Goal: Use online tool/utility: Utilize a website feature to perform a specific function

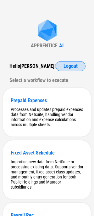
click at [66, 69] on span "Logout" at bounding box center [71, 66] width 14 height 5
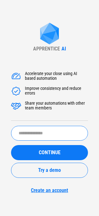
click at [33, 124] on div "Accelerate your close using AI based automation Improve consistency and reduce …" at bounding box center [49, 128] width 77 height 129
click at [35, 127] on input "text" at bounding box center [49, 133] width 77 height 15
type input "*******"
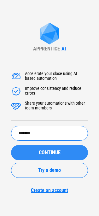
click at [57, 156] on button "CONTINUE" at bounding box center [49, 152] width 77 height 15
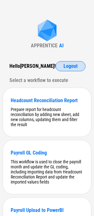
click at [79, 64] on button "Logout" at bounding box center [71, 66] width 30 height 10
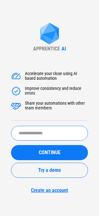
click at [25, 129] on input "text" at bounding box center [49, 133] width 77 height 15
type input "*****"
click at [74, 141] on form "***** ​ CONTINUE Try a demo Create an account" at bounding box center [49, 159] width 77 height 67
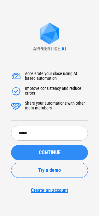
click at [74, 150] on div "CONTINUE" at bounding box center [50, 152] width 62 height 5
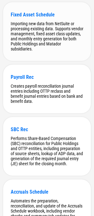
scroll to position [3517, 0]
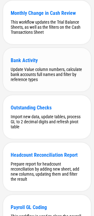
click at [38, 91] on div "Bank Activity Update Value column numbers, calculate bank accounts full names a…" at bounding box center [47, 69] width 88 height 43
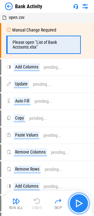
click at [83, 200] on img "button" at bounding box center [79, 203] width 10 height 10
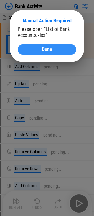
click at [41, 50] on div "Done" at bounding box center [47, 49] width 44 height 5
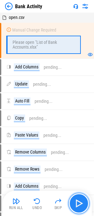
click at [84, 202] on img "button" at bounding box center [79, 203] width 10 height 10
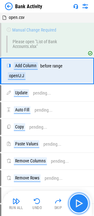
click at [81, 204] on img "button" at bounding box center [79, 203] width 10 height 10
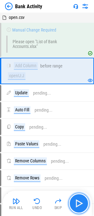
click at [81, 204] on img "button" at bounding box center [79, 203] width 10 height 10
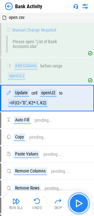
click at [81, 204] on img "button" at bounding box center [79, 203] width 10 height 10
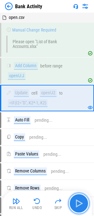
click at [81, 204] on img "button" at bounding box center [79, 203] width 10 height 10
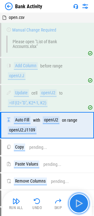
click at [81, 204] on img "button" at bounding box center [79, 203] width 10 height 10
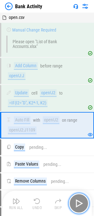
click at [81, 204] on img "button" at bounding box center [79, 203] width 10 height 10
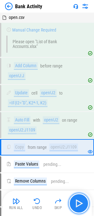
click at [81, 204] on img "button" at bounding box center [79, 203] width 10 height 10
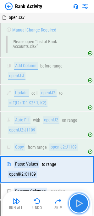
click at [81, 204] on img "button" at bounding box center [79, 203] width 10 height 10
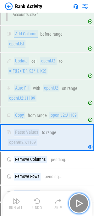
click at [81, 204] on img "button" at bounding box center [79, 203] width 10 height 10
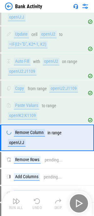
click at [81, 204] on div "Run All Undo Skip" at bounding box center [47, 203] width 83 height 20
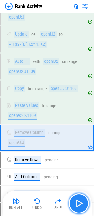
click at [81, 204] on img "button" at bounding box center [79, 203] width 10 height 10
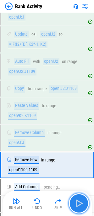
click at [81, 204] on img "button" at bounding box center [79, 203] width 10 height 10
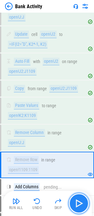
click at [81, 204] on img "button" at bounding box center [79, 203] width 10 height 10
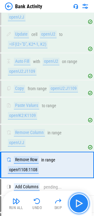
click at [80, 201] on img "button" at bounding box center [79, 203] width 10 height 10
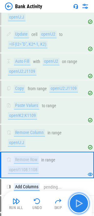
click at [80, 201] on img "button" at bounding box center [79, 203] width 10 height 10
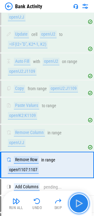
click at [80, 201] on img "button" at bounding box center [79, 203] width 10 height 10
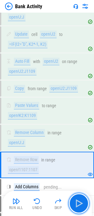
click at [80, 201] on img "button" at bounding box center [79, 203] width 10 height 10
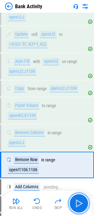
click at [80, 201] on img "button" at bounding box center [79, 203] width 10 height 10
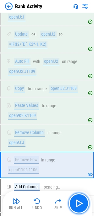
click at [80, 201] on img "button" at bounding box center [79, 203] width 10 height 10
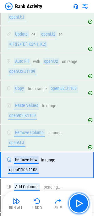
click at [80, 201] on img "button" at bounding box center [79, 203] width 10 height 10
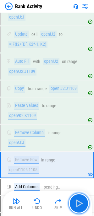
click at [80, 201] on img "button" at bounding box center [79, 203] width 10 height 10
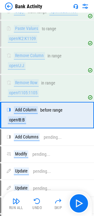
scroll to position [143, 0]
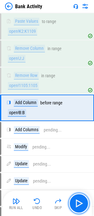
click at [80, 201] on img "button" at bounding box center [79, 203] width 10 height 10
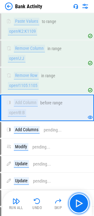
click at [80, 201] on img "button" at bounding box center [79, 203] width 10 height 10
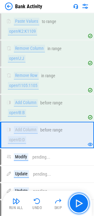
click at [80, 201] on img "button" at bounding box center [79, 203] width 10 height 10
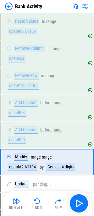
click at [26, 202] on div "Run All Undo Skip" at bounding box center [47, 203] width 83 height 20
click at [43, 203] on button "Undo" at bounding box center [37, 203] width 20 height 15
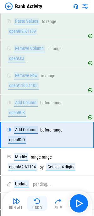
click at [39, 203] on img "button" at bounding box center [37, 201] width 8 height 8
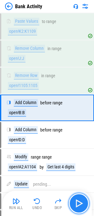
click at [81, 201] on img "button" at bounding box center [79, 203] width 10 height 10
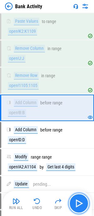
click at [81, 201] on img "button" at bounding box center [79, 203] width 10 height 10
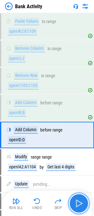
click at [81, 201] on img "button" at bounding box center [79, 203] width 10 height 10
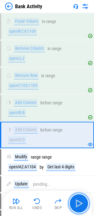
click at [80, 203] on img "button" at bounding box center [79, 203] width 10 height 10
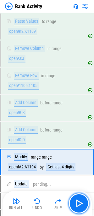
click at [79, 203] on img "button" at bounding box center [79, 203] width 10 height 10
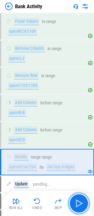
click at [79, 203] on img "button" at bounding box center [79, 203] width 10 height 10
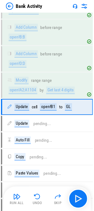
scroll to position [219, 0]
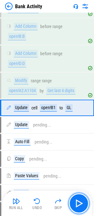
click at [79, 203] on img "button" at bounding box center [79, 203] width 10 height 10
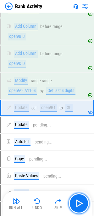
click at [79, 203] on img "button" at bounding box center [79, 203] width 10 height 10
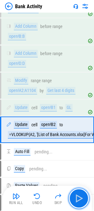
click at [79, 203] on img "button" at bounding box center [79, 198] width 10 height 10
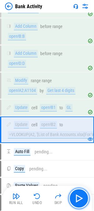
click at [79, 203] on img "button" at bounding box center [79, 198] width 10 height 10
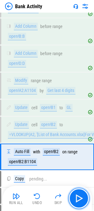
click at [79, 203] on img "button" at bounding box center [79, 198] width 10 height 10
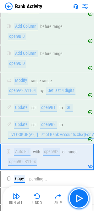
click at [79, 203] on img "button" at bounding box center [79, 198] width 10 height 10
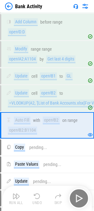
scroll to position [292, 0]
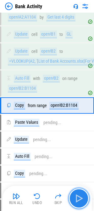
click at [79, 201] on img "button" at bounding box center [79, 198] width 10 height 10
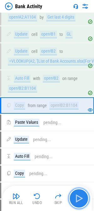
click at [79, 201] on img "button" at bounding box center [79, 198] width 10 height 10
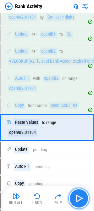
click at [79, 201] on img "button" at bounding box center [79, 198] width 10 height 10
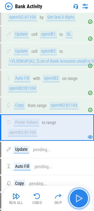
click at [79, 201] on img "button" at bounding box center [79, 198] width 10 height 10
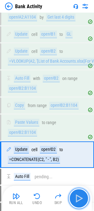
click at [79, 201] on img "button" at bounding box center [79, 198] width 10 height 10
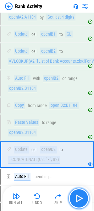
click at [79, 201] on img "button" at bounding box center [79, 198] width 10 height 10
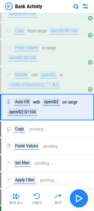
scroll to position [369, 0]
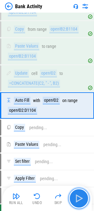
click at [79, 201] on img "button" at bounding box center [79, 198] width 10 height 10
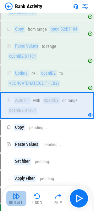
click at [20, 199] on img "button" at bounding box center [17, 197] width 8 height 8
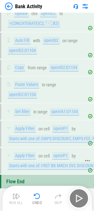
scroll to position [437, 0]
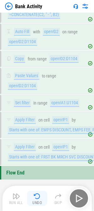
click at [33, 200] on button "Undo" at bounding box center [37, 198] width 20 height 15
click at [33, 200] on div "Run All Undo Skip" at bounding box center [47, 198] width 83 height 20
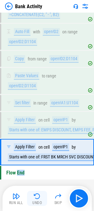
click at [33, 200] on img "button" at bounding box center [37, 197] width 8 height 8
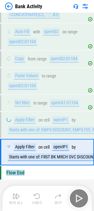
click at [33, 200] on div "Run All Undo Skip" at bounding box center [47, 198] width 83 height 20
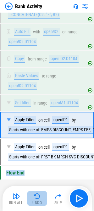
click at [33, 200] on img "button" at bounding box center [37, 197] width 8 height 8
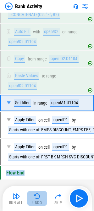
click at [33, 200] on img "button" at bounding box center [37, 197] width 8 height 8
click at [33, 200] on div "Run All Undo Skip" at bounding box center [47, 198] width 83 height 20
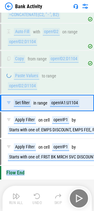
click at [33, 200] on img "button" at bounding box center [37, 197] width 8 height 8
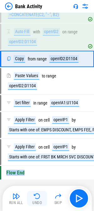
click at [33, 200] on img "button" at bounding box center [37, 197] width 8 height 8
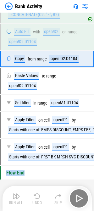
click at [33, 200] on div "Run All Undo Skip" at bounding box center [47, 198] width 83 height 20
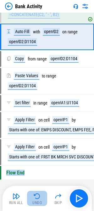
click at [33, 200] on img "button" at bounding box center [37, 197] width 8 height 8
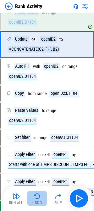
click at [33, 200] on img "button" at bounding box center [37, 197] width 8 height 8
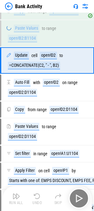
click at [33, 200] on div "Run All Undo Skip" at bounding box center [47, 198] width 83 height 20
click at [33, 200] on img "button" at bounding box center [37, 197] width 8 height 8
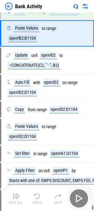
click at [33, 200] on img "button" at bounding box center [37, 197] width 8 height 8
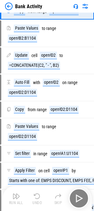
click at [33, 200] on div "Run All Undo Skip" at bounding box center [47, 198] width 83 height 20
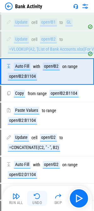
click at [33, 200] on img "button" at bounding box center [37, 197] width 8 height 8
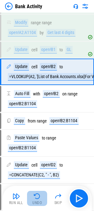
click at [33, 200] on img "button" at bounding box center [37, 197] width 8 height 8
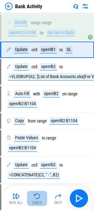
click at [33, 200] on img "button" at bounding box center [37, 197] width 8 height 8
click at [33, 200] on div "Run All Undo Skip" at bounding box center [47, 198] width 83 height 20
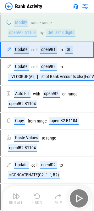
click at [33, 200] on div "Run All Undo Skip" at bounding box center [47, 198] width 83 height 20
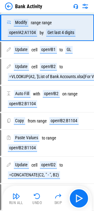
click at [33, 198] on button "Undo" at bounding box center [37, 198] width 20 height 15
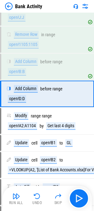
scroll to position [172, 0]
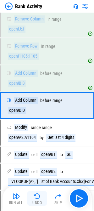
click at [33, 199] on button "Undo" at bounding box center [37, 198] width 20 height 15
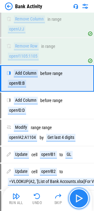
click at [83, 196] on img "button" at bounding box center [79, 198] width 10 height 10
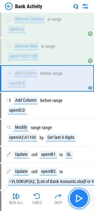
click at [83, 196] on img "button" at bounding box center [79, 198] width 10 height 10
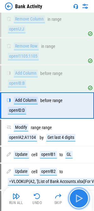
click at [83, 196] on img "button" at bounding box center [79, 198] width 10 height 10
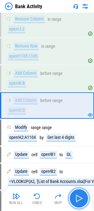
click at [83, 196] on img "button" at bounding box center [79, 198] width 10 height 10
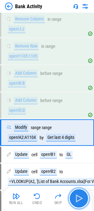
click at [83, 196] on img "button" at bounding box center [79, 198] width 10 height 10
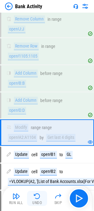
click at [35, 195] on img "button" at bounding box center [37, 197] width 8 height 8
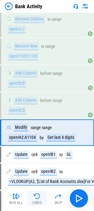
click at [35, 196] on img "button" at bounding box center [37, 197] width 8 height 8
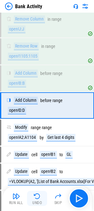
click at [35, 196] on img "button" at bounding box center [37, 197] width 8 height 8
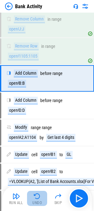
click at [35, 198] on img "button" at bounding box center [37, 197] width 8 height 8
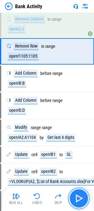
click at [78, 198] on img "button" at bounding box center [79, 198] width 10 height 10
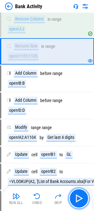
click at [78, 198] on img "button" at bounding box center [79, 198] width 10 height 10
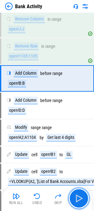
click at [78, 198] on img "button" at bounding box center [79, 198] width 10 height 10
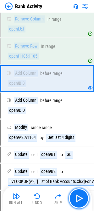
click at [78, 198] on img "button" at bounding box center [79, 198] width 10 height 10
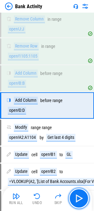
click at [78, 198] on img "button" at bounding box center [79, 198] width 10 height 10
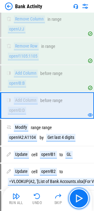
click at [78, 198] on img "button" at bounding box center [79, 198] width 10 height 10
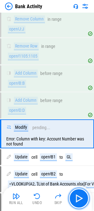
click at [78, 198] on img "button" at bounding box center [79, 198] width 10 height 10
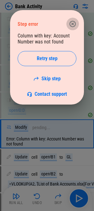
click at [76, 27] on icon "button" at bounding box center [73, 24] width 8 height 8
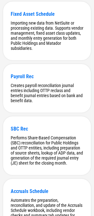
scroll to position [3528, 0]
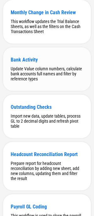
click at [33, 81] on div "Update Value column numbers, calculate bank accounts full names and filter by r…" at bounding box center [47, 73] width 73 height 15
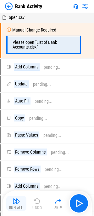
click at [13, 205] on button "Run All" at bounding box center [16, 203] width 20 height 15
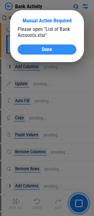
click at [52, 50] on span "Done" at bounding box center [47, 49] width 10 height 5
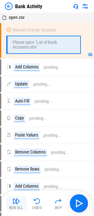
click at [21, 206] on div "Run All" at bounding box center [16, 208] width 14 height 4
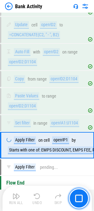
scroll to position [427, 0]
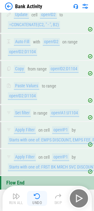
click at [38, 197] on img "button" at bounding box center [37, 197] width 8 height 8
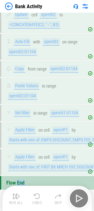
click at [38, 197] on div "Run All Undo Skip" at bounding box center [47, 198] width 83 height 20
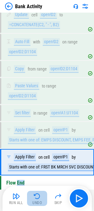
click at [38, 197] on img "button" at bounding box center [37, 197] width 8 height 8
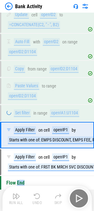
click at [38, 197] on img "button" at bounding box center [37, 197] width 8 height 8
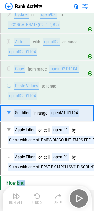
click at [37, 197] on img "button" at bounding box center [37, 197] width 8 height 8
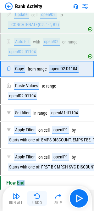
click at [37, 197] on img "button" at bounding box center [37, 197] width 8 height 8
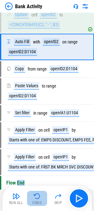
click at [37, 197] on img "button" at bounding box center [37, 197] width 8 height 8
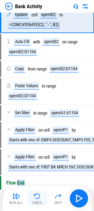
click at [37, 197] on img "button" at bounding box center [37, 197] width 8 height 8
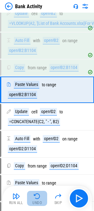
click at [37, 197] on img "button" at bounding box center [37, 197] width 8 height 8
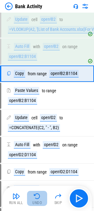
click at [45, 200] on button "Undo" at bounding box center [37, 198] width 20 height 15
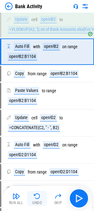
click at [33, 197] on button "Undo" at bounding box center [37, 198] width 20 height 15
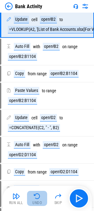
click at [33, 197] on button "Undo" at bounding box center [37, 198] width 20 height 15
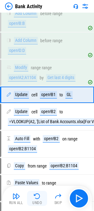
scroll to position [221, 0]
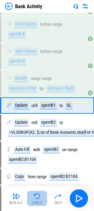
click at [33, 197] on button "Undo" at bounding box center [37, 198] width 20 height 15
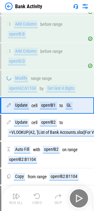
click at [33, 197] on div "Run All Undo Skip" at bounding box center [47, 198] width 83 height 20
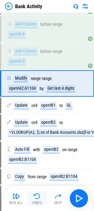
click at [33, 195] on img "button" at bounding box center [37, 197] width 8 height 8
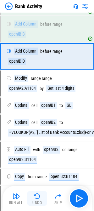
click at [42, 199] on button "Undo" at bounding box center [37, 198] width 20 height 15
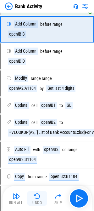
click at [40, 199] on img "button" at bounding box center [37, 197] width 8 height 8
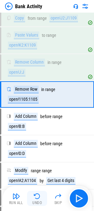
scroll to position [118, 0]
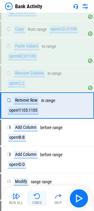
click at [40, 199] on img "button" at bounding box center [37, 197] width 8 height 8
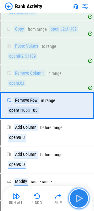
click at [74, 195] on button "button" at bounding box center [79, 198] width 20 height 20
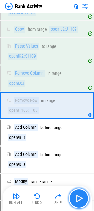
click at [74, 195] on button "button" at bounding box center [79, 198] width 20 height 20
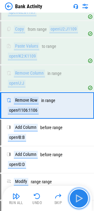
click at [74, 195] on button "button" at bounding box center [79, 198] width 20 height 20
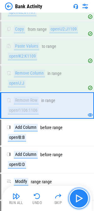
click at [74, 195] on button "button" at bounding box center [79, 198] width 20 height 20
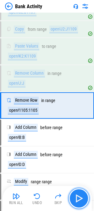
click at [74, 195] on button "button" at bounding box center [79, 198] width 20 height 20
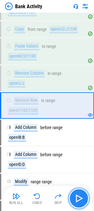
click at [74, 195] on button "button" at bounding box center [79, 198] width 20 height 20
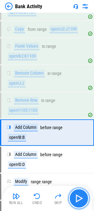
click at [74, 195] on button "button" at bounding box center [79, 198] width 20 height 20
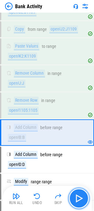
click at [80, 194] on img "button" at bounding box center [79, 198] width 10 height 10
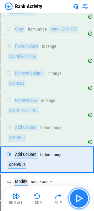
click at [85, 194] on button "button" at bounding box center [79, 198] width 20 height 20
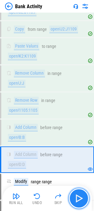
click at [85, 194] on button "button" at bounding box center [79, 198] width 20 height 20
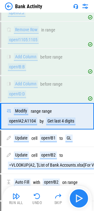
scroll to position [199, 0]
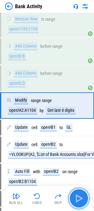
click at [85, 194] on button "button" at bounding box center [79, 198] width 20 height 20
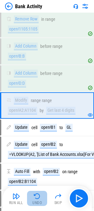
click at [42, 201] on div "Undo" at bounding box center [36, 203] width 9 height 4
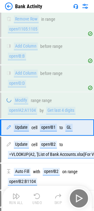
click at [42, 201] on div "Run All Undo Skip" at bounding box center [47, 198] width 83 height 20
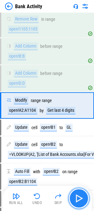
click at [81, 194] on img "button" at bounding box center [79, 198] width 10 height 10
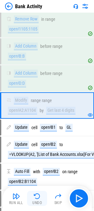
click at [34, 200] on button "Undo" at bounding box center [37, 198] width 20 height 15
